Goal: Task Accomplishment & Management: Manage account settings

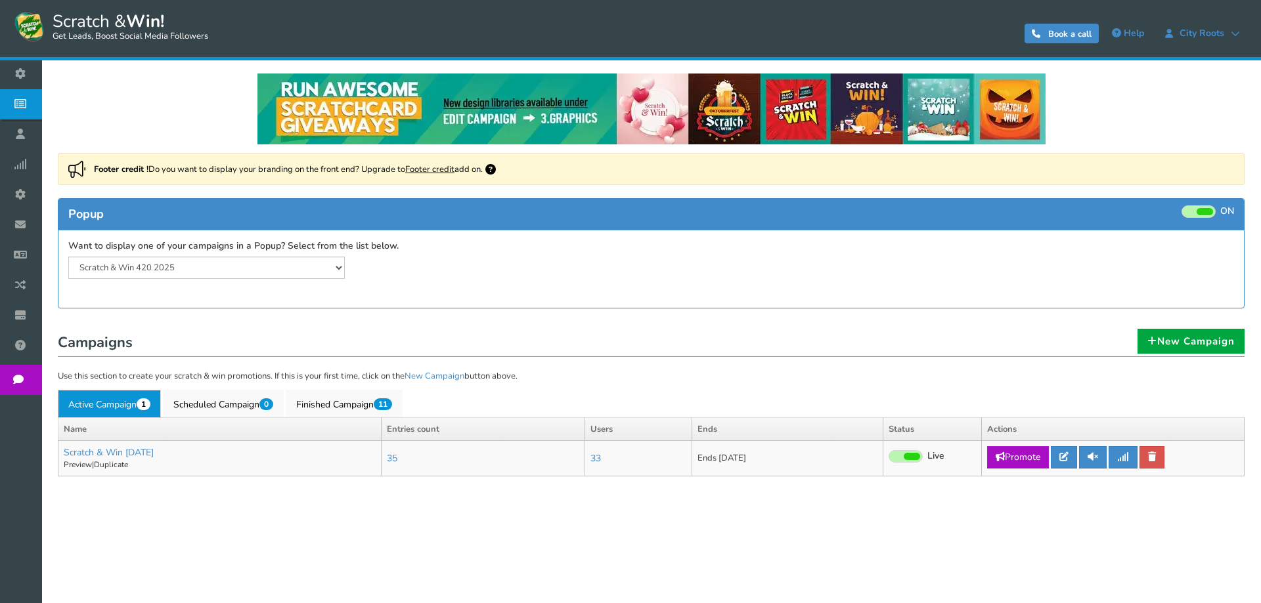
select select "20804"
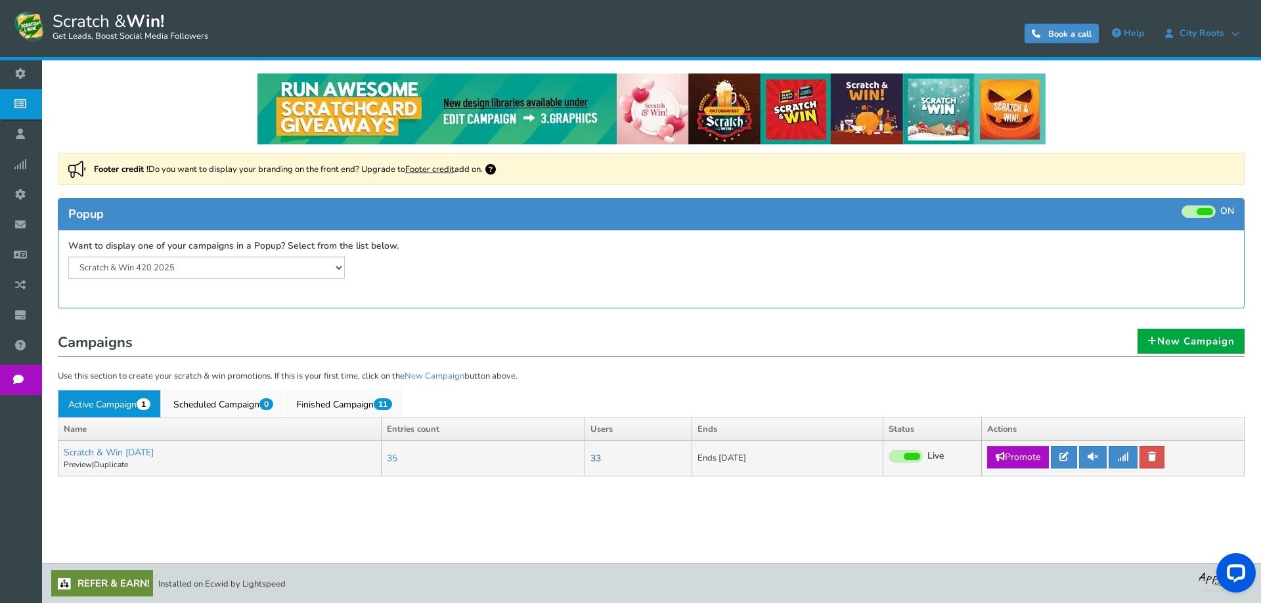
click at [601, 460] on link "33" at bounding box center [595, 458] width 11 height 12
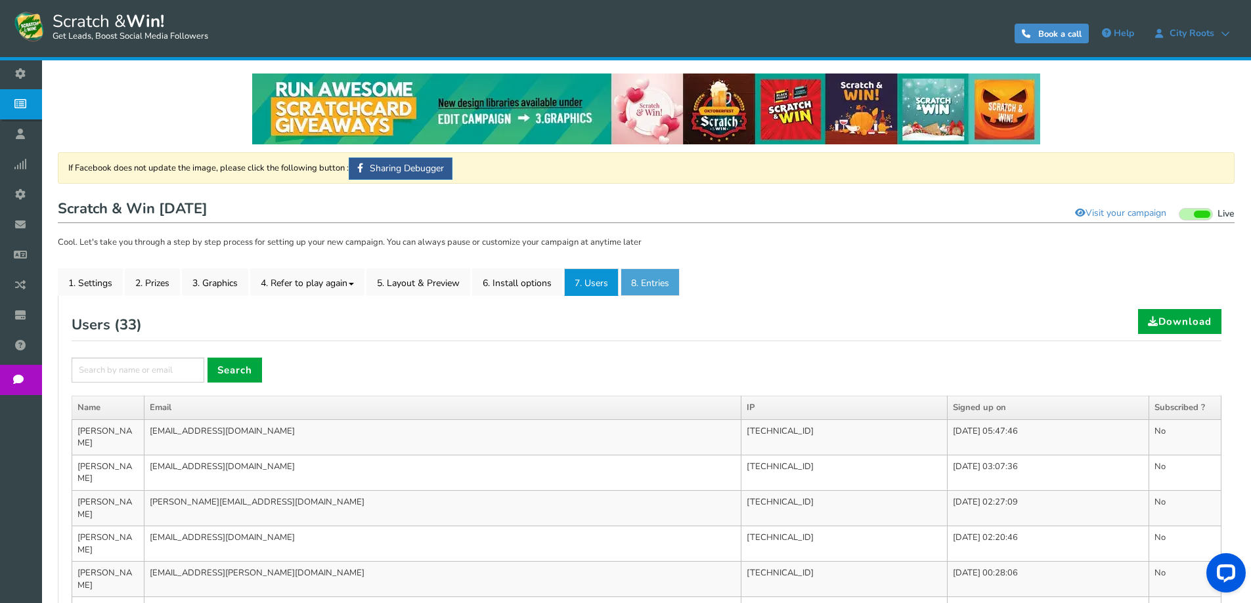
click at [643, 284] on link "8. Entries" at bounding box center [649, 283] width 59 height 28
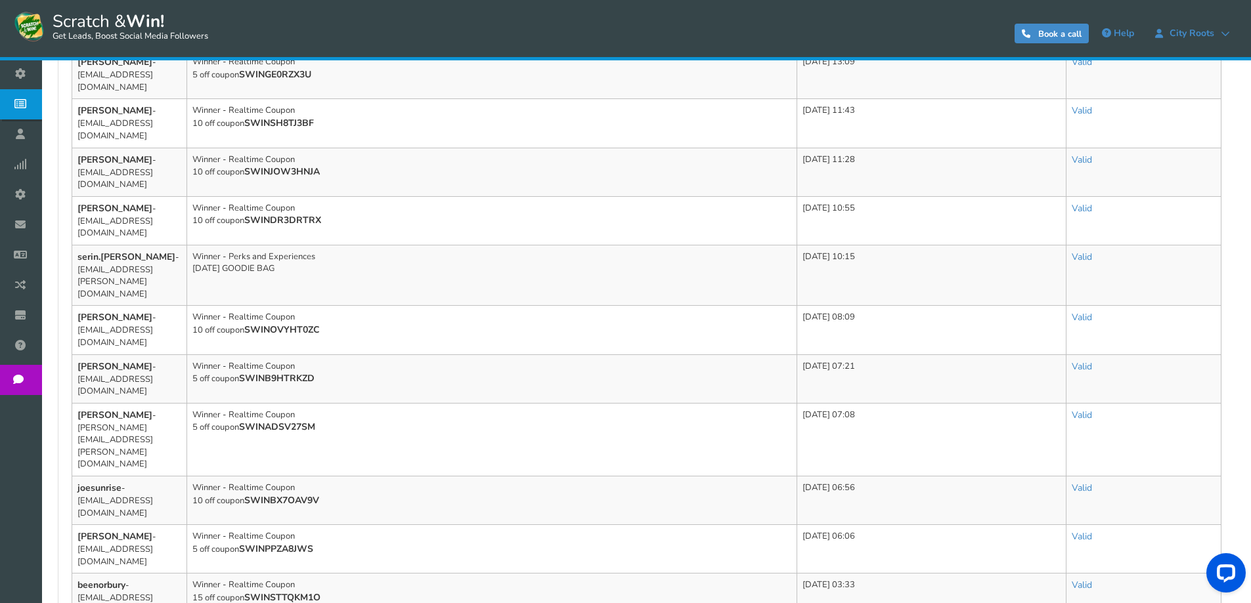
scroll to position [498, 0]
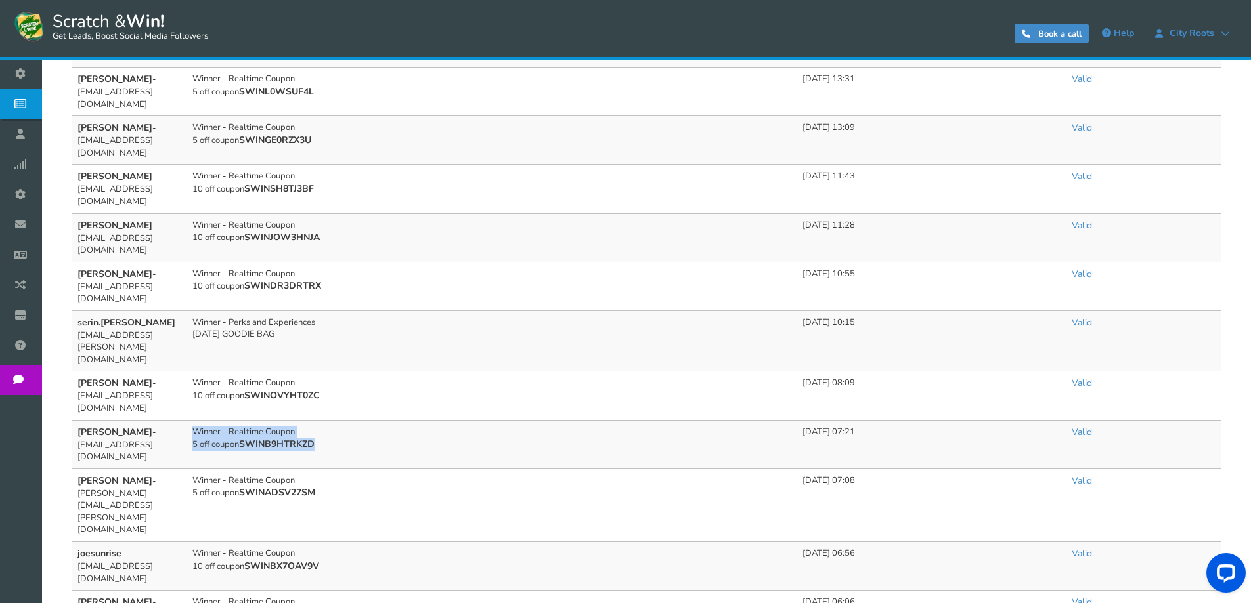
drag, startPoint x: 355, startPoint y: 366, endPoint x: 378, endPoint y: 342, distance: 33.4
click at [378, 420] on td "Winner - Realtime Coupon 5 off coupon SWINB9HTRKZD" at bounding box center [492, 444] width 610 height 49
click at [379, 420] on td "Winner - Realtime Coupon 5 off coupon SWINB9HTRKZD" at bounding box center [492, 444] width 610 height 49
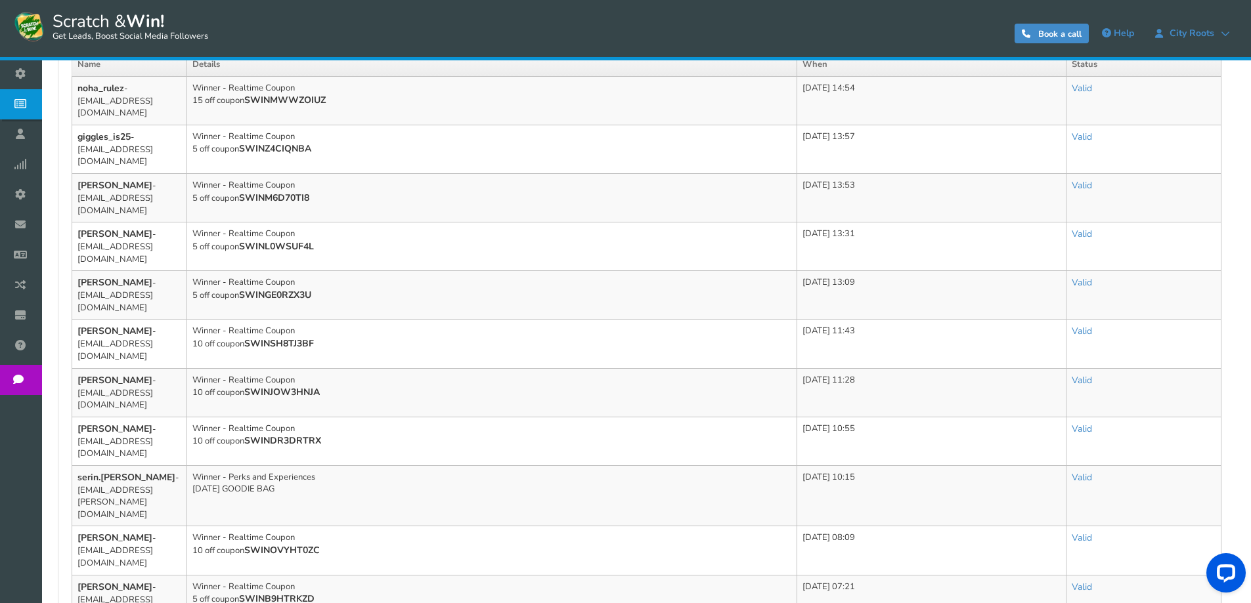
scroll to position [564, 0]
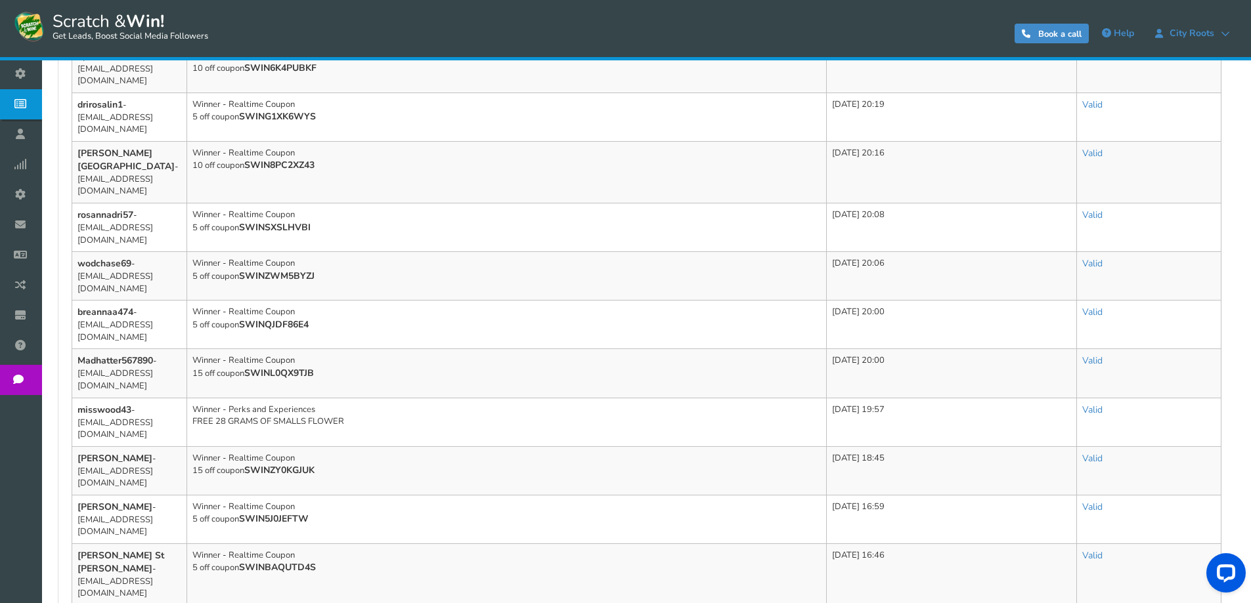
scroll to position [656, 0]
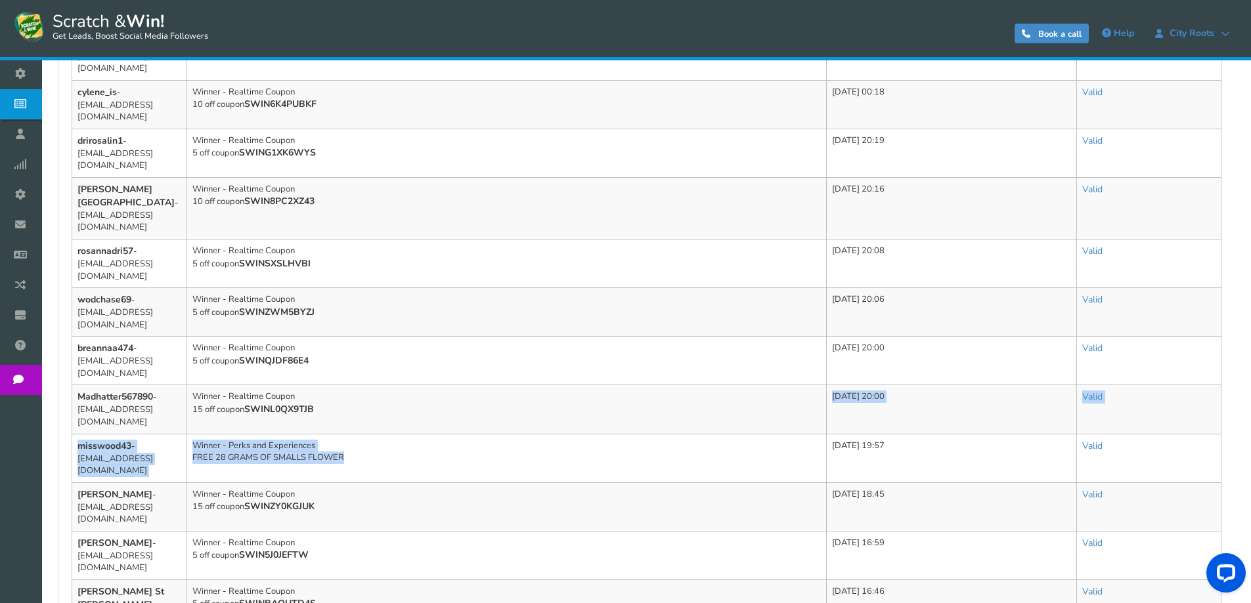
drag, startPoint x: 379, startPoint y: 276, endPoint x: 381, endPoint y: 248, distance: 28.4
click at [381, 248] on tbody "[PERSON_NAME] - [EMAIL_ADDRESS][DOMAIN_NAME] Winner - Realtime Coupon 5 off cou…" at bounding box center [646, 289] width 1149 height 1050
click at [399, 434] on td "Winner - Perks and Experiences FREE 28 GRAMS OF SMALLS FLOWER" at bounding box center [507, 458] width 640 height 49
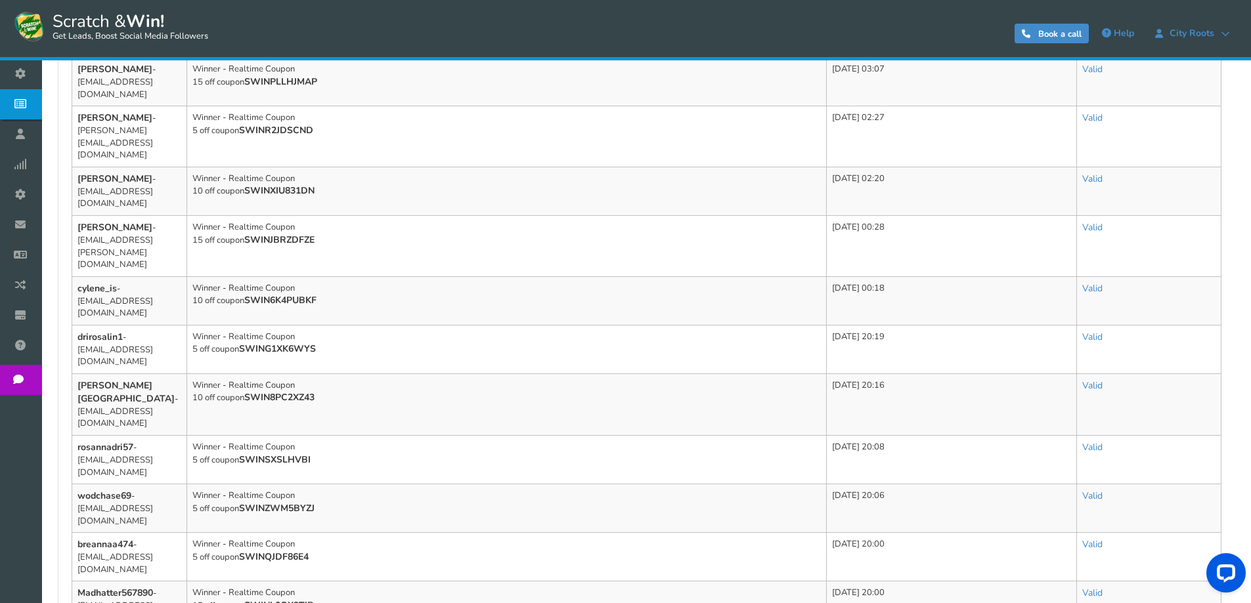
scroll to position [722, 0]
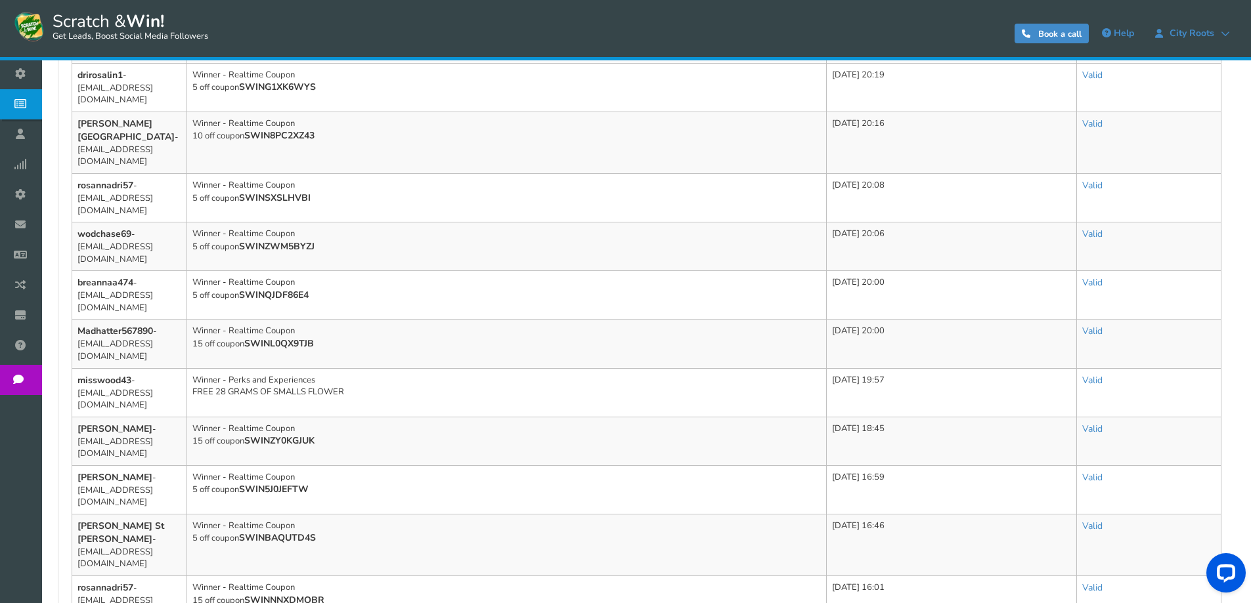
click at [344, 504] on div "General Lead Form Labels Fields setup Restrictions Allow users to play again af…" at bounding box center [646, 175] width 1177 height 1200
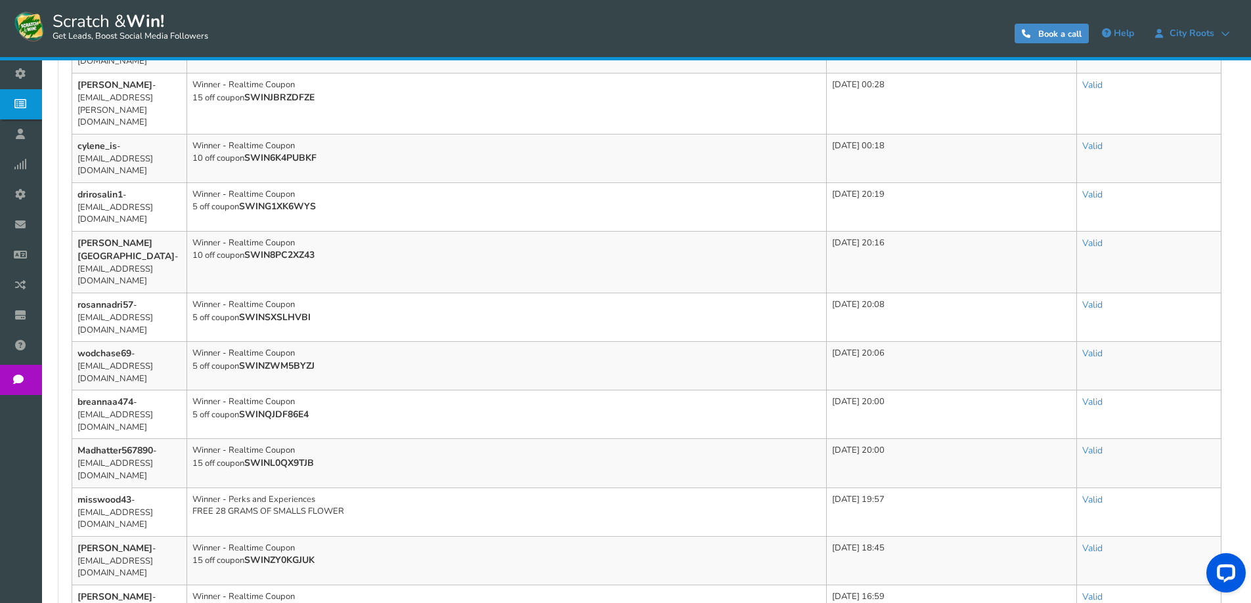
scroll to position [590, 0]
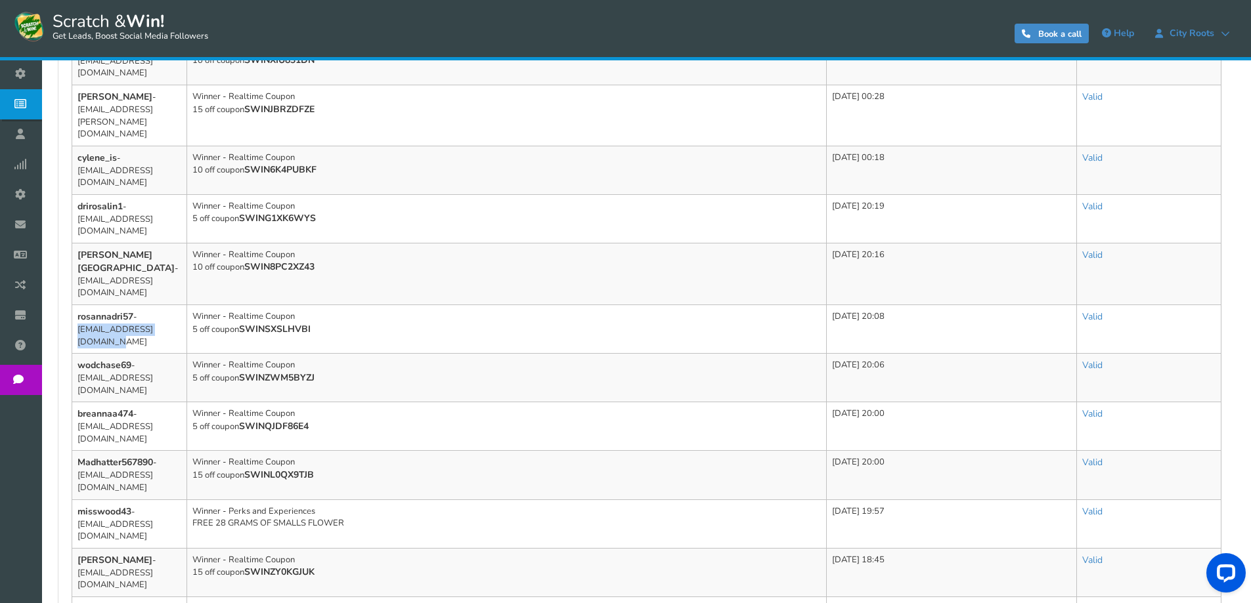
drag, startPoint x: 177, startPoint y: 178, endPoint x: 145, endPoint y: 168, distance: 33.0
click at [145, 305] on td "rosannadri57 - [EMAIL_ADDRESS][DOMAIN_NAME]" at bounding box center [129, 329] width 115 height 49
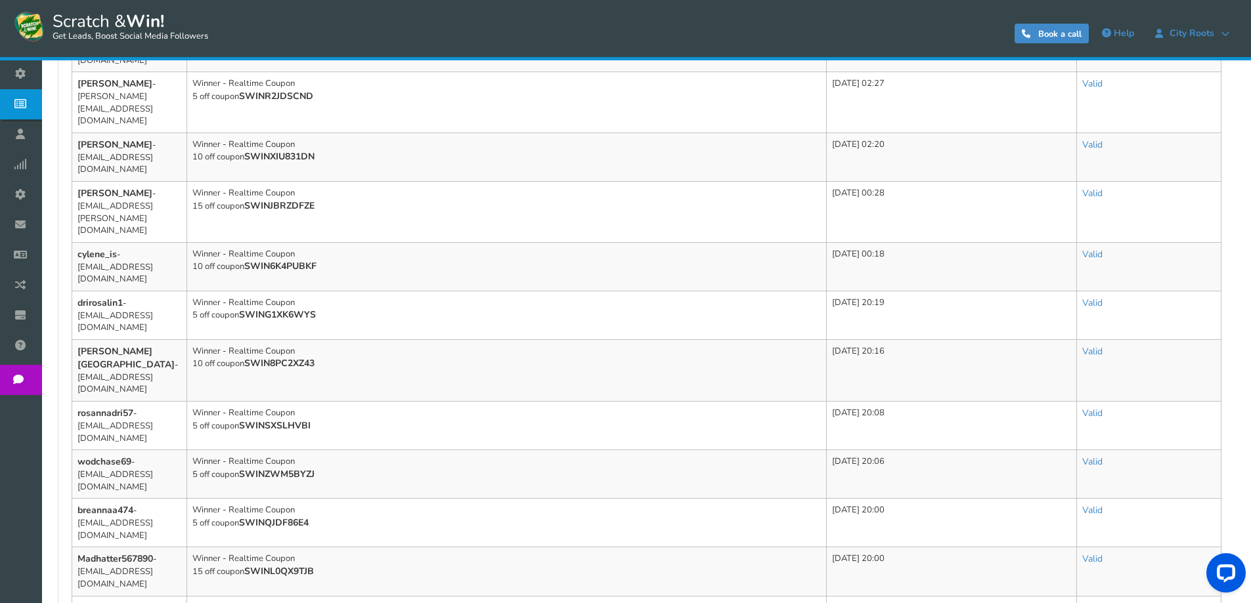
scroll to position [459, 0]
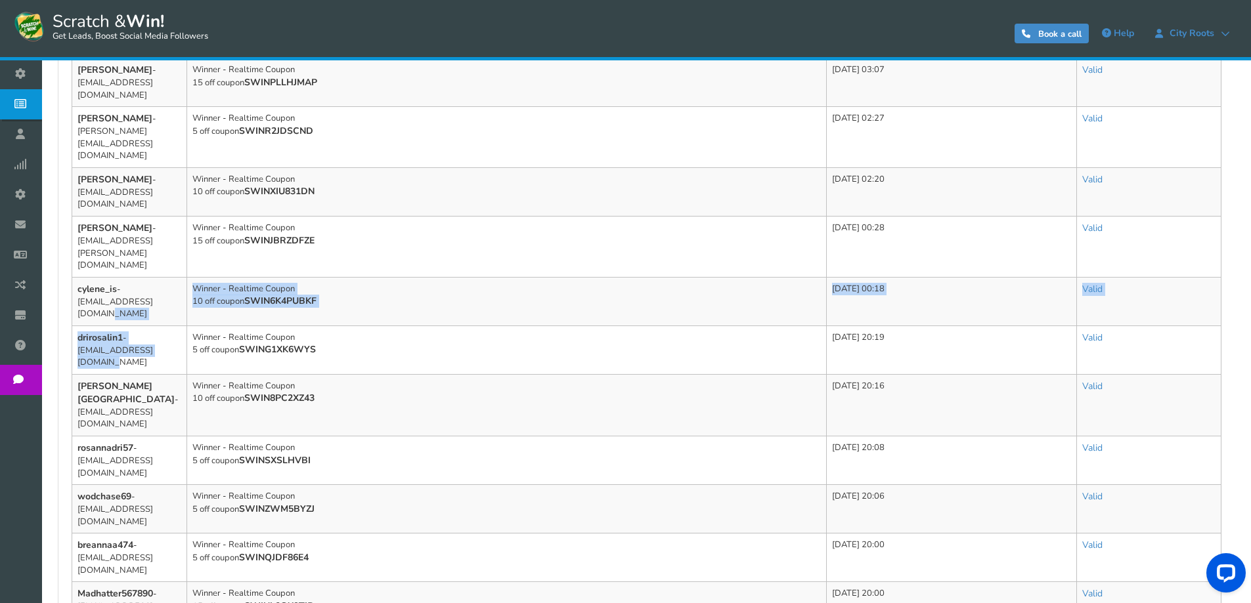
drag, startPoint x: 173, startPoint y: 241, endPoint x: 163, endPoint y: 206, distance: 36.8
click at [163, 206] on tbody "[PERSON_NAME] - [EMAIL_ADDRESS][DOMAIN_NAME] Winner - Realtime Coupon 5 off cou…" at bounding box center [646, 486] width 1149 height 1050
click at [163, 277] on td "cylene_is - [EMAIL_ADDRESS][DOMAIN_NAME]" at bounding box center [129, 301] width 115 height 49
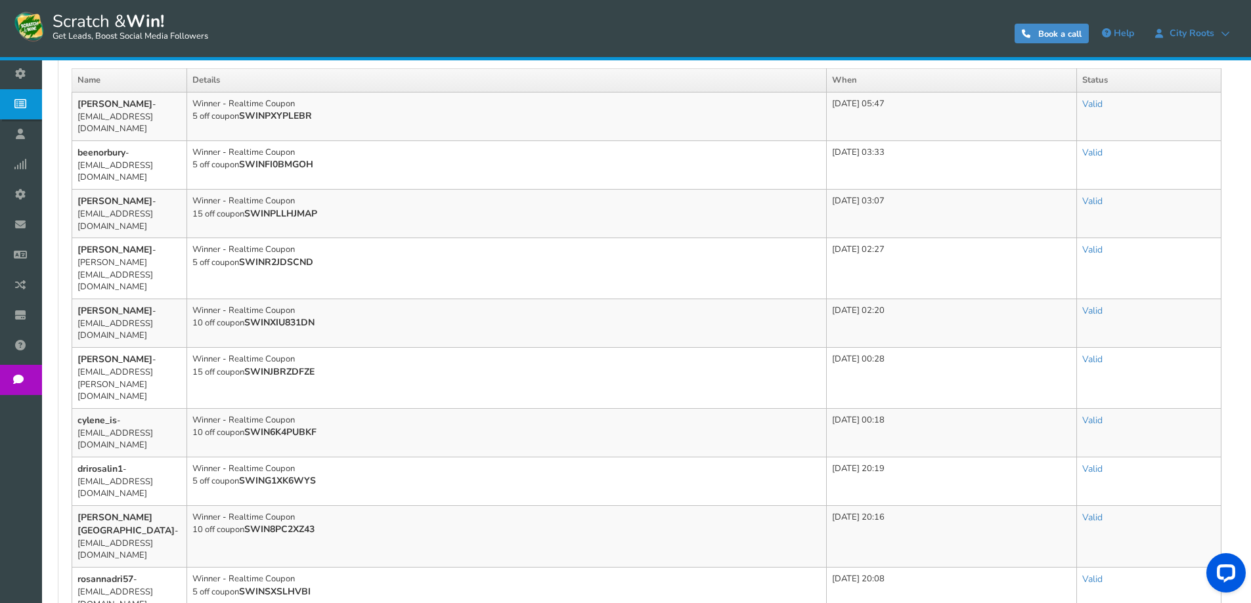
scroll to position [0, 0]
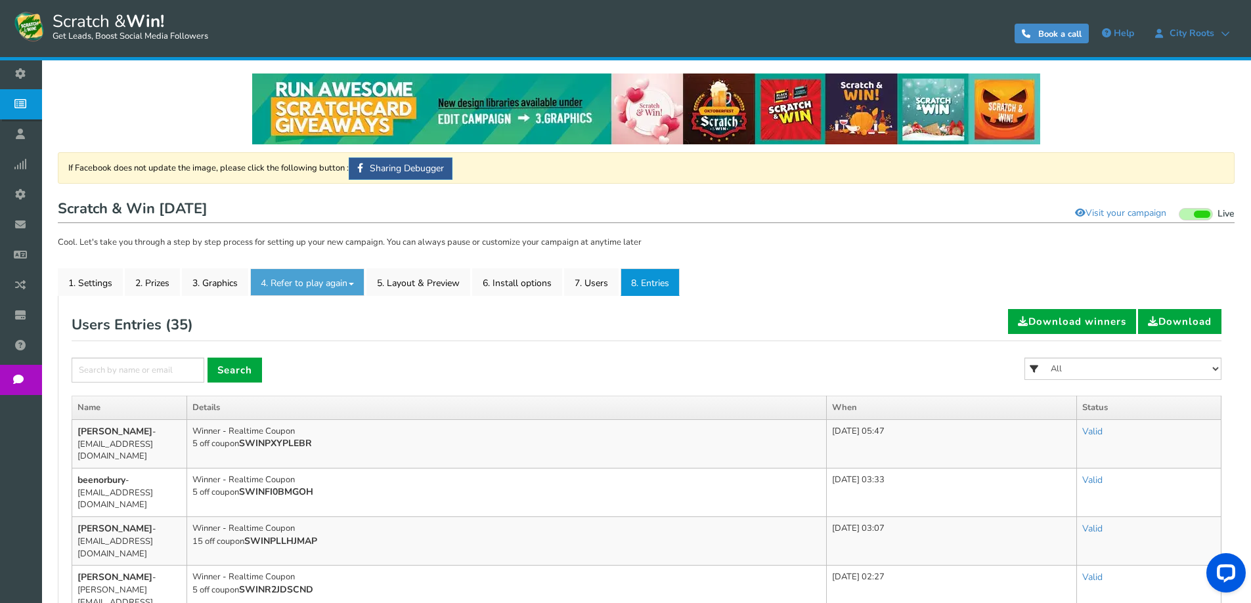
click at [299, 281] on link "4. Refer to play again" at bounding box center [307, 283] width 114 height 28
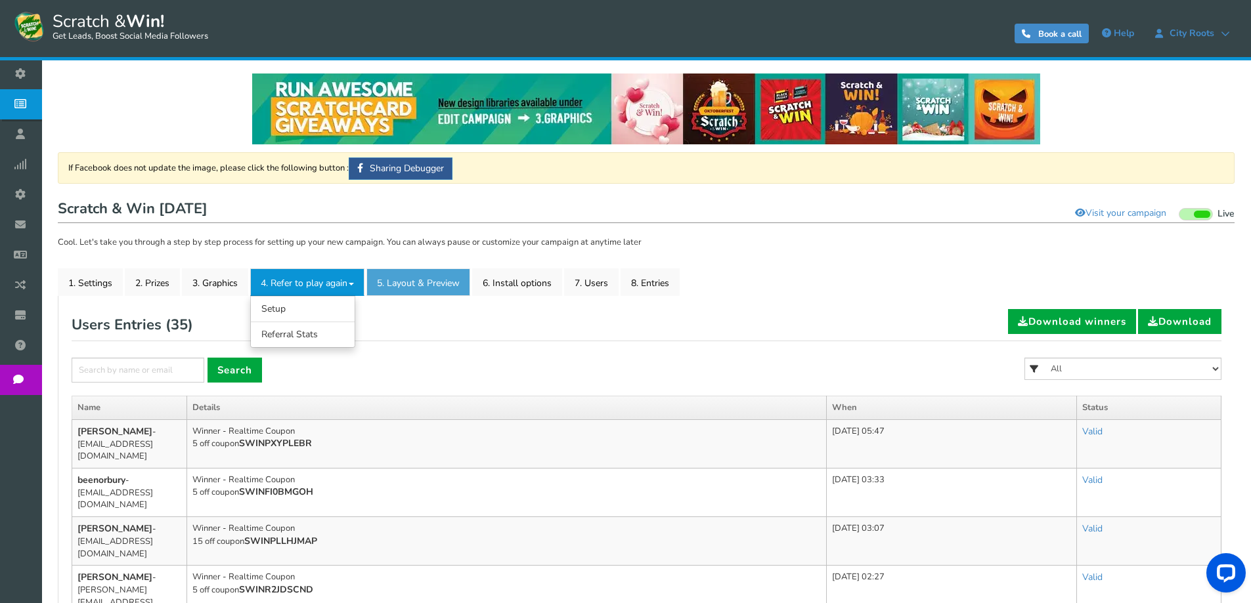
click at [446, 284] on link "5. Layout & Preview" at bounding box center [418, 283] width 104 height 28
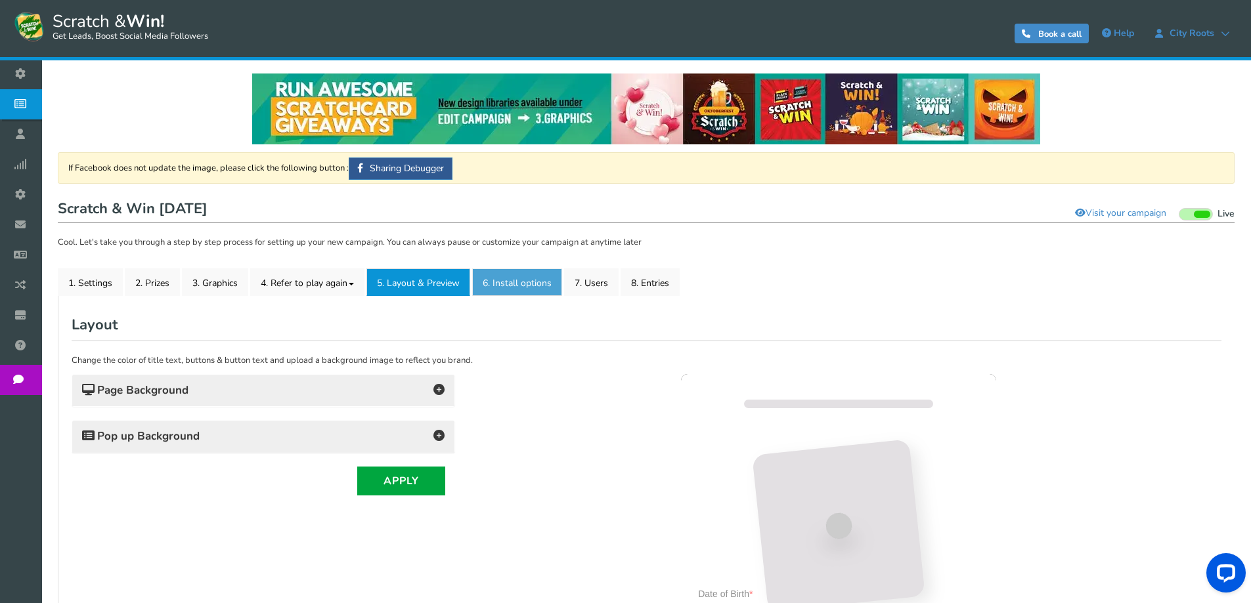
click at [542, 283] on link "6. Install options New" at bounding box center [517, 283] width 90 height 28
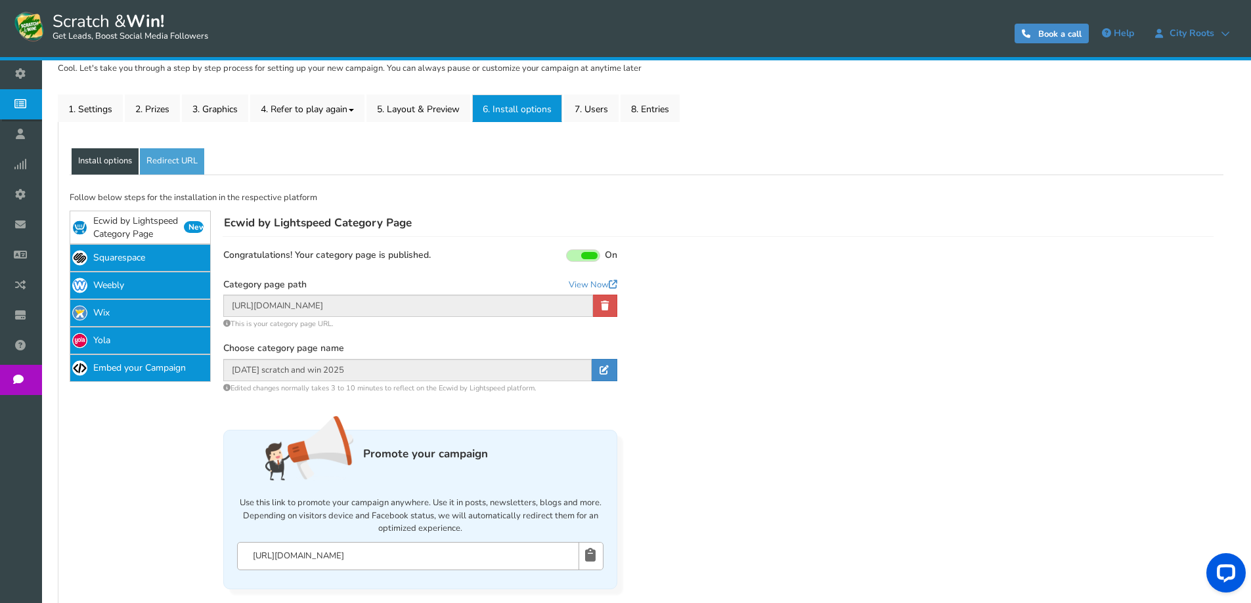
scroll to position [301, 0]
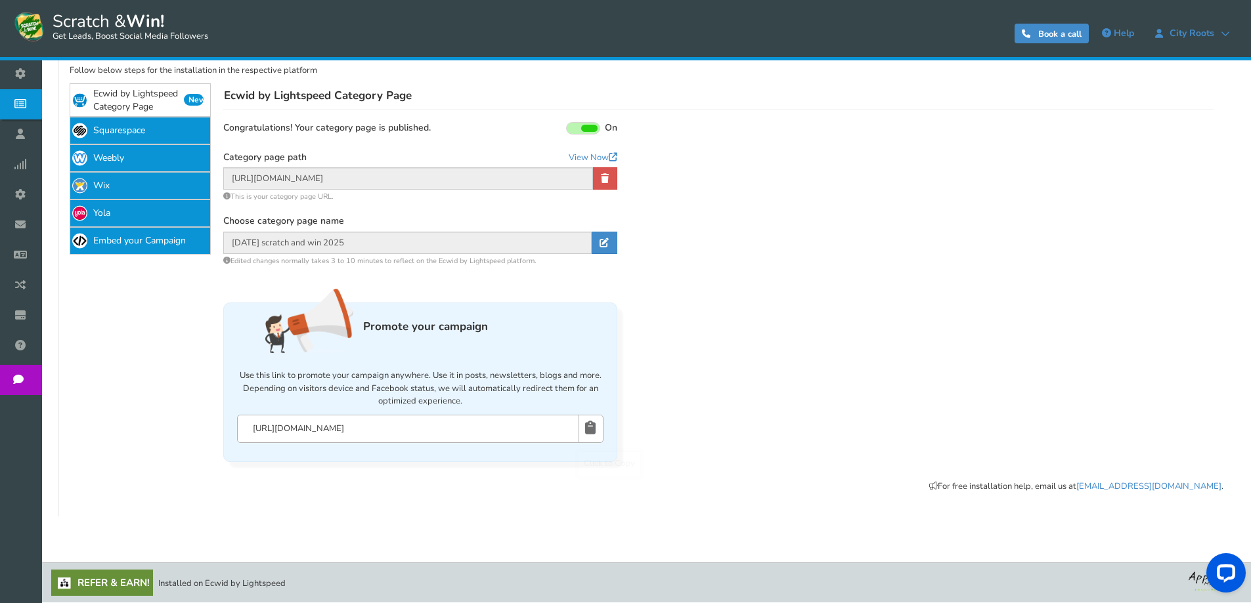
click at [449, 435] on input "[URL][DOMAIN_NAME]" at bounding box center [420, 429] width 338 height 14
click at [592, 430] on icon at bounding box center [590, 428] width 11 height 24
